Goal: Use online tool/utility: Utilize a website feature to perform a specific function

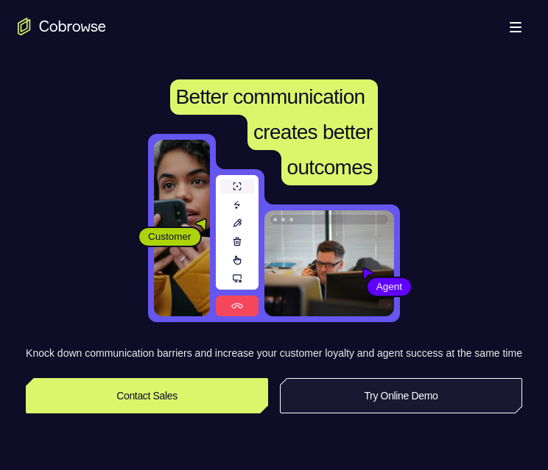
click at [322, 410] on link "Try Online Demo" at bounding box center [401, 395] width 242 height 35
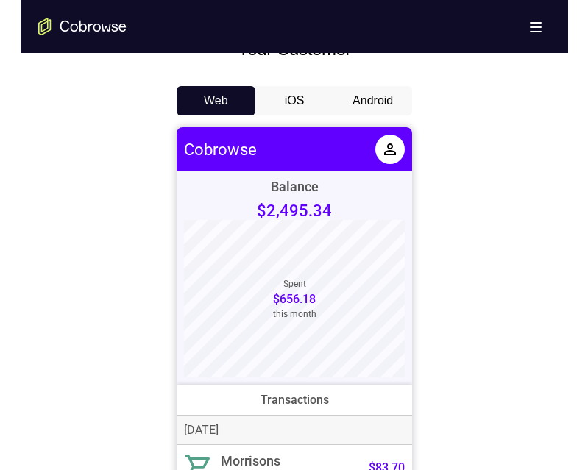
scroll to position [736, 0]
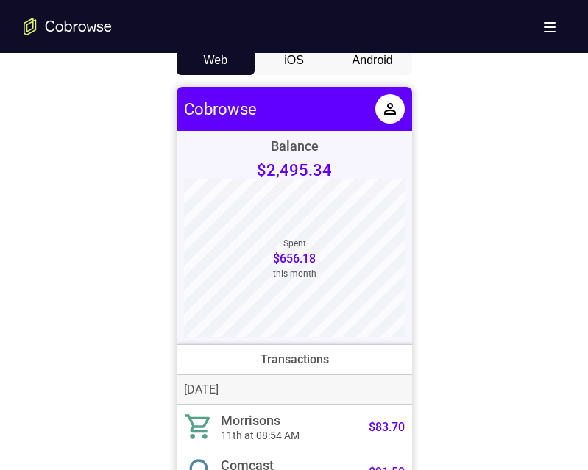
click at [384, 62] on button "Android" at bounding box center [372, 60] width 79 height 29
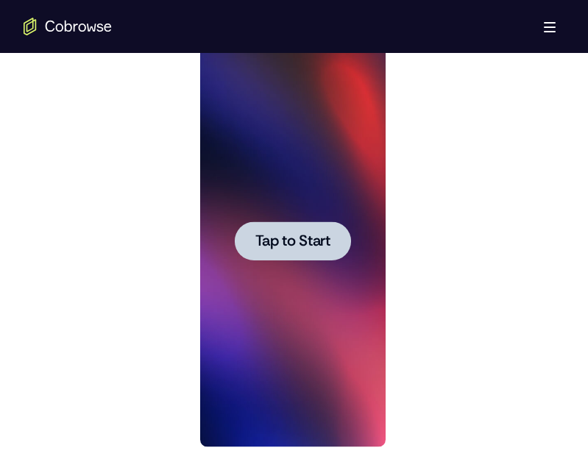
scroll to position [0, 0]
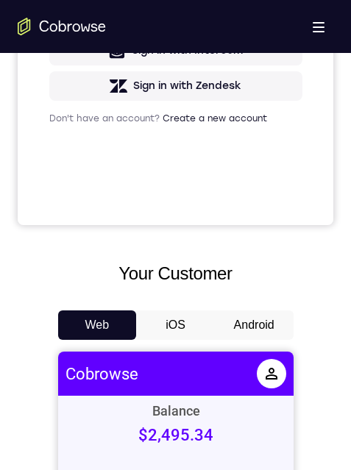
scroll to position [515, 0]
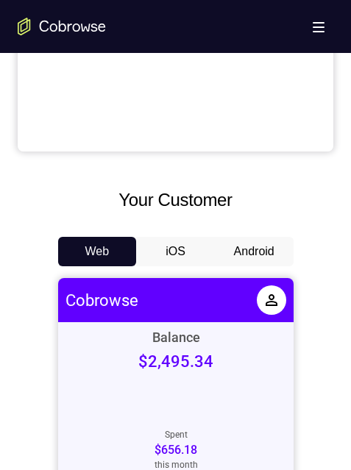
click at [231, 247] on button "Android" at bounding box center [254, 251] width 79 height 29
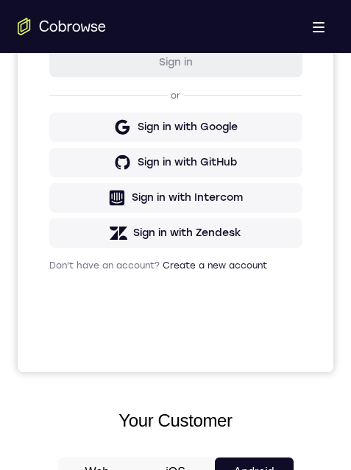
scroll to position [0, 0]
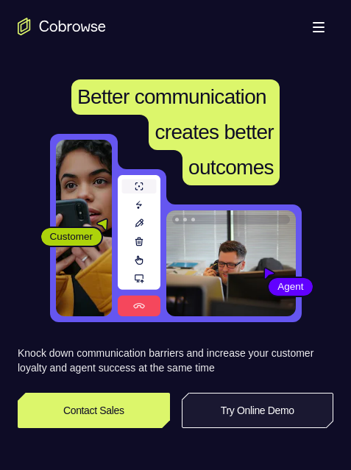
click at [224, 414] on link "Try Online Demo" at bounding box center [258, 410] width 152 height 35
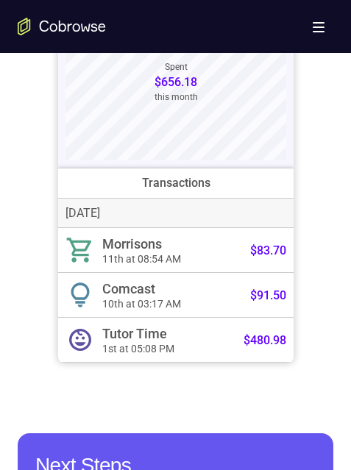
scroll to position [515, 0]
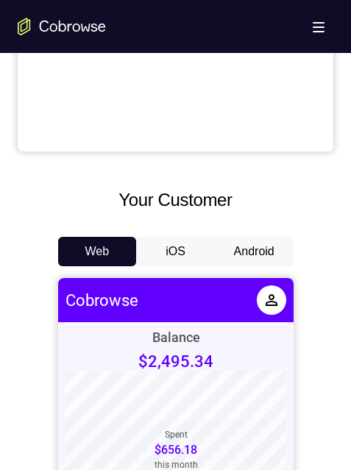
click at [247, 259] on button "Android" at bounding box center [254, 251] width 79 height 29
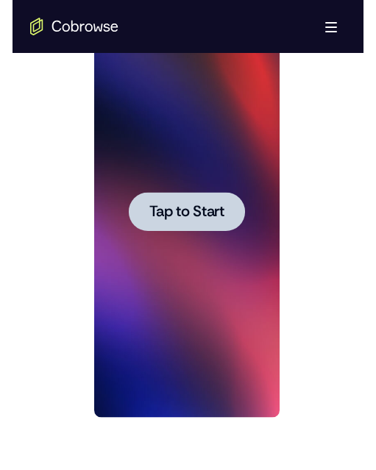
scroll to position [0, 0]
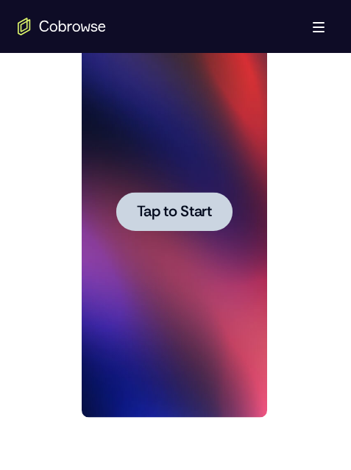
click at [180, 215] on span "Tap to Start" at bounding box center [174, 212] width 75 height 15
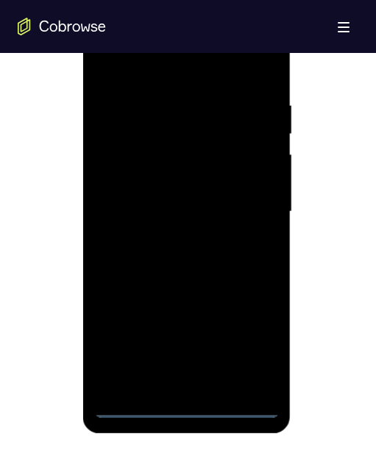
click at [188, 400] on div at bounding box center [186, 212] width 185 height 412
click at [185, 403] on div at bounding box center [186, 212] width 185 height 412
click at [241, 341] on div at bounding box center [186, 212] width 185 height 412
click at [105, 36] on div at bounding box center [186, 212] width 185 height 412
click at [149, 129] on div at bounding box center [186, 212] width 185 height 412
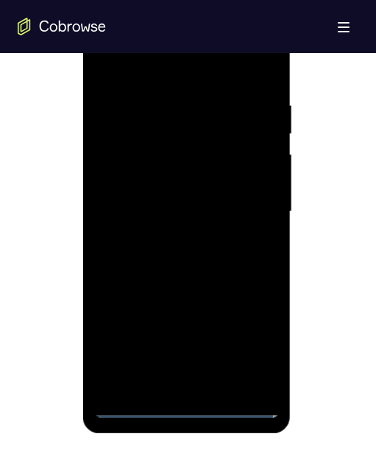
scroll to position [736, 0]
